Goal: Information Seeking & Learning: Learn about a topic

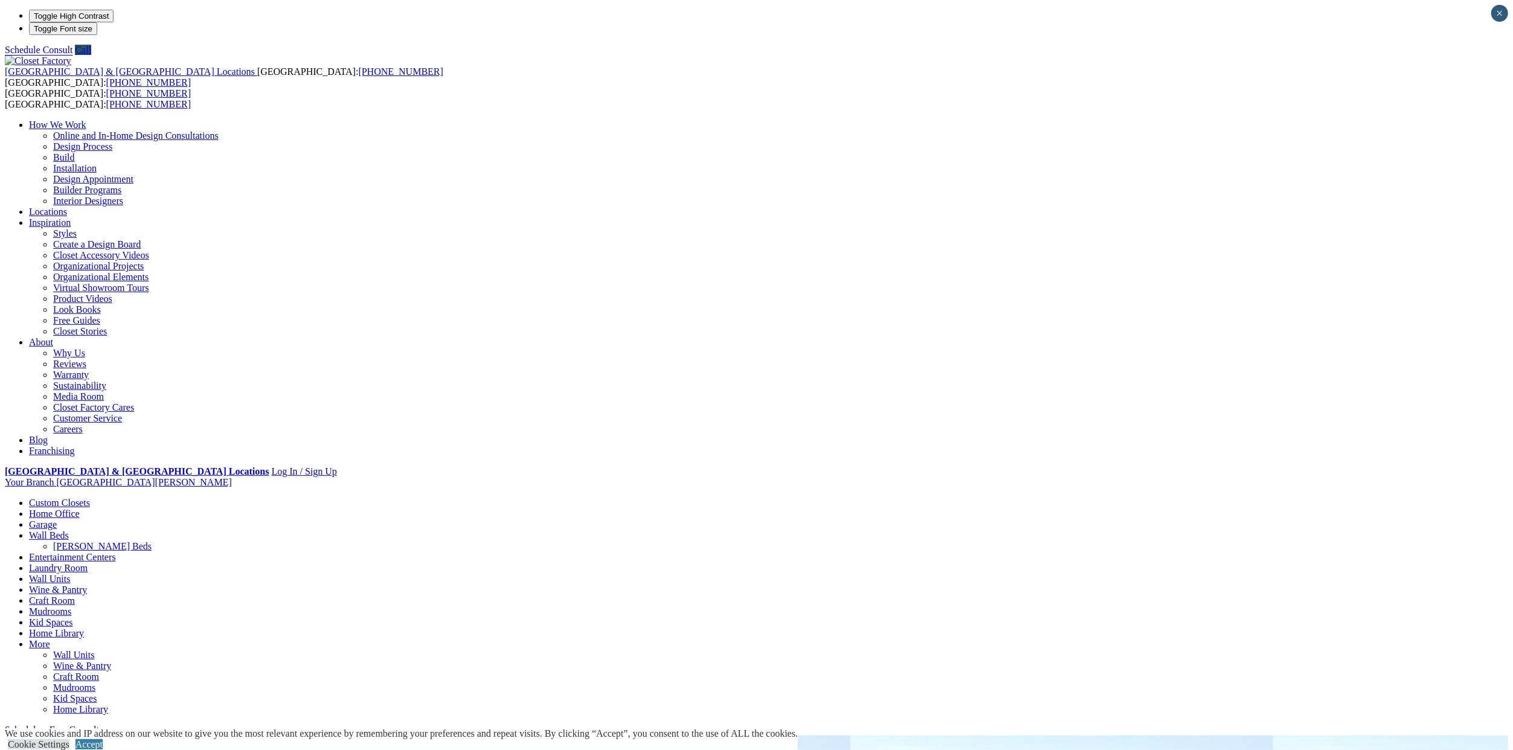
click at [57, 519] on link "Garage" at bounding box center [43, 524] width 28 height 10
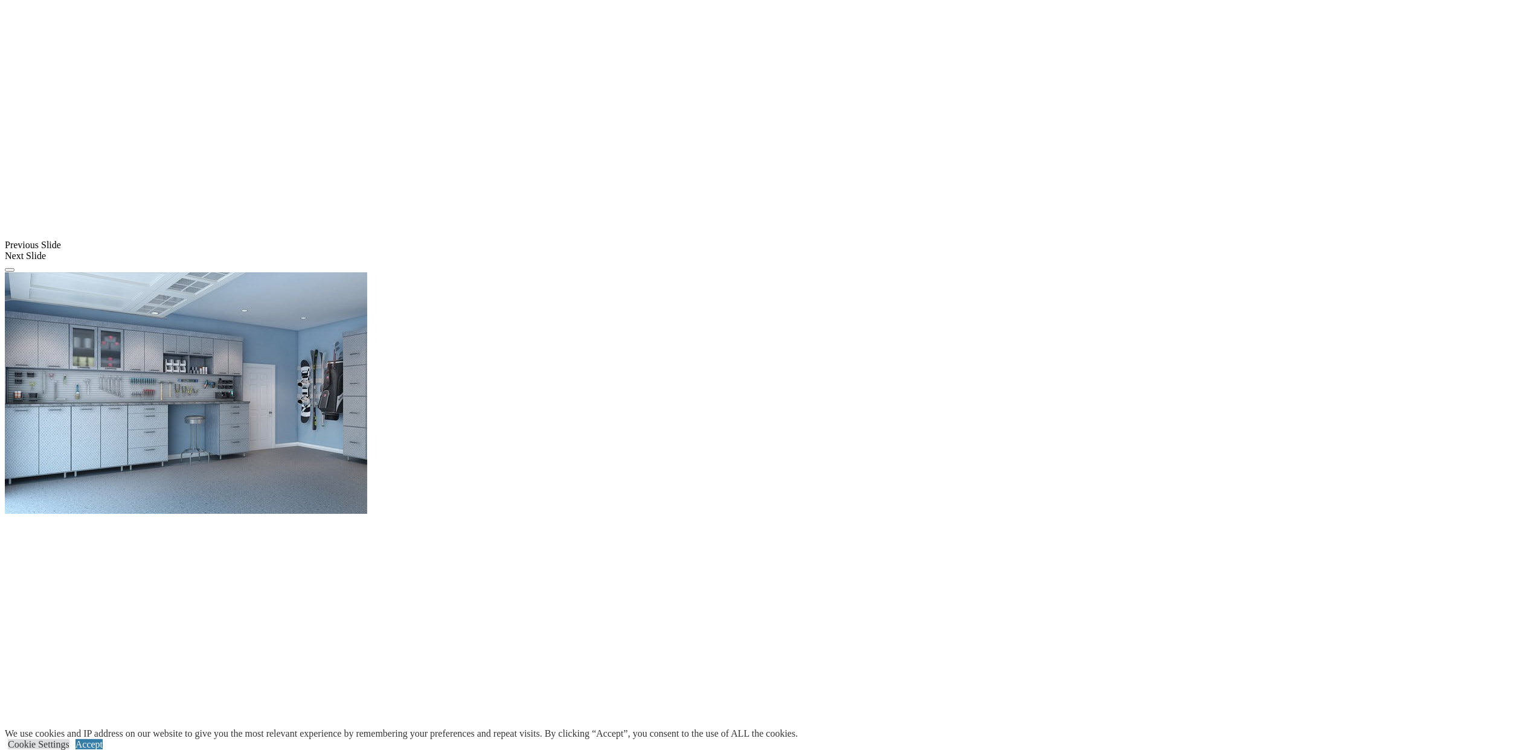
scroll to position [904, 0]
